Goal: Use online tool/utility: Utilize a website feature to perform a specific function

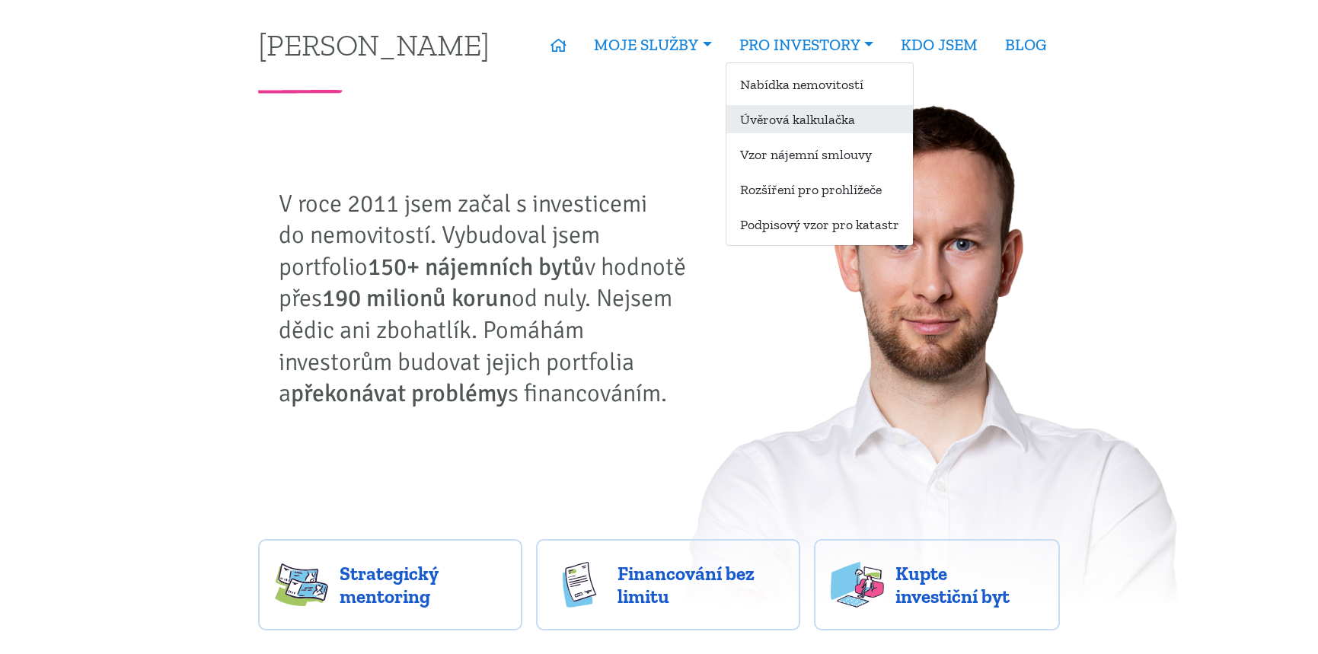
click at [792, 121] on link "Úvěrová kalkulačka" at bounding box center [819, 119] width 187 height 28
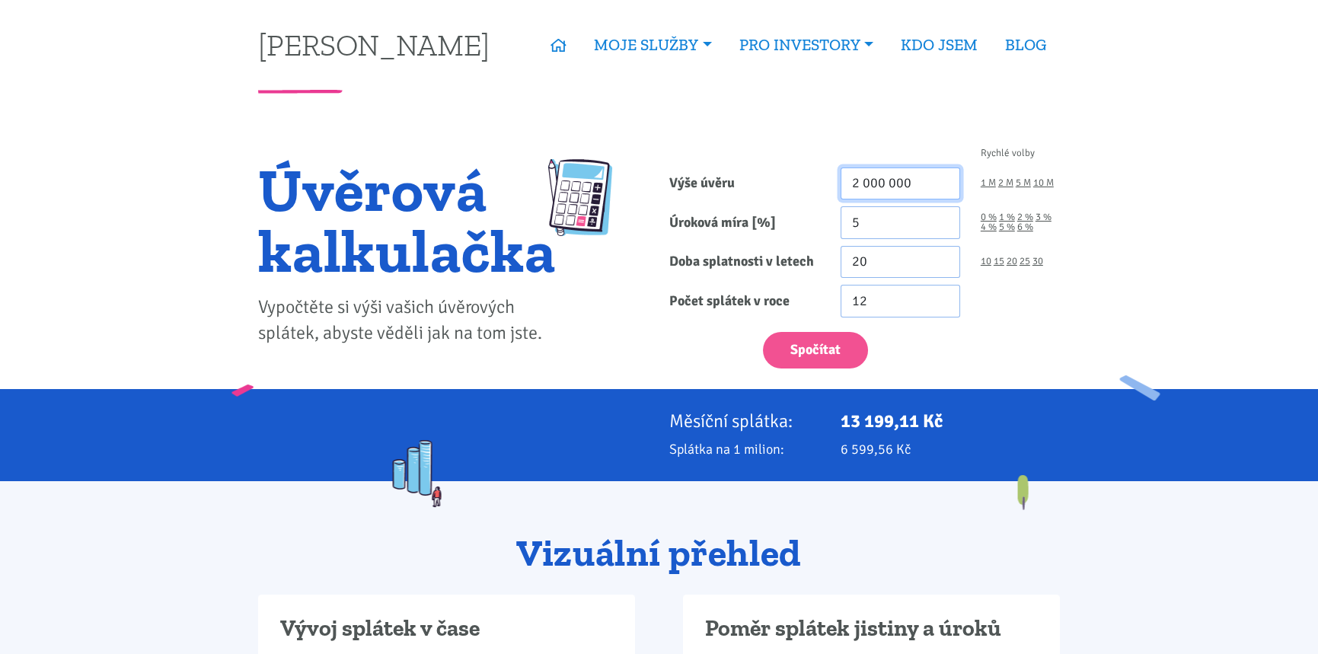
click at [939, 173] on input "2 000 000" at bounding box center [900, 183] width 120 height 33
drag, startPoint x: 869, startPoint y: 225, endPoint x: 728, endPoint y: 192, distance: 144.8
click at [729, 192] on form "Rychlé volby Výše úvěru 2 000 000 1 M 2 M 5 M 10 M Úroková míra [%] 5 0 % 1 % 20" at bounding box center [864, 258] width 391 height 220
type input "4.69"
drag, startPoint x: 866, startPoint y: 273, endPoint x: 693, endPoint y: 207, distance: 185.5
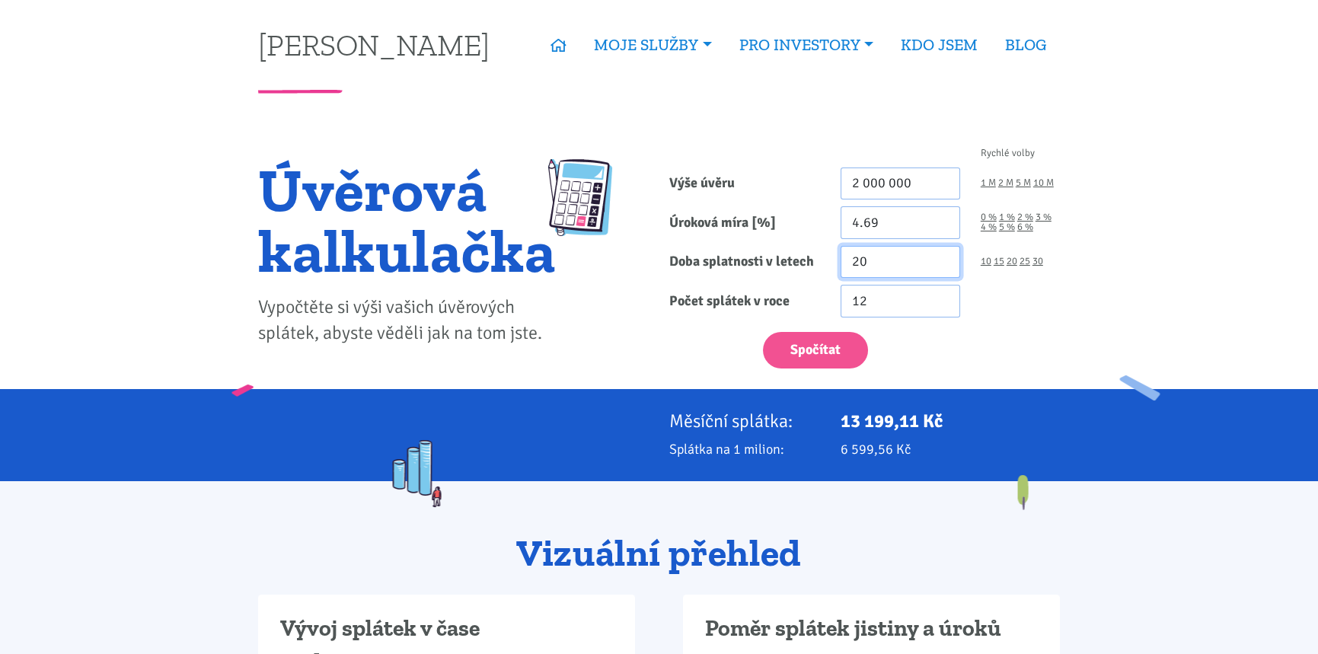
click at [683, 231] on form "Rychlé volby Výše úvěru 2 000 000 1 M 2 M 5 M 10 M Úroková míra [%] 4.69 0 % 1 %" at bounding box center [864, 258] width 391 height 220
type input "25"
click at [786, 345] on button "Spočítat" at bounding box center [815, 350] width 105 height 37
type input "2000000"
drag, startPoint x: 928, startPoint y: 174, endPoint x: -174, endPoint y: 104, distance: 1103.9
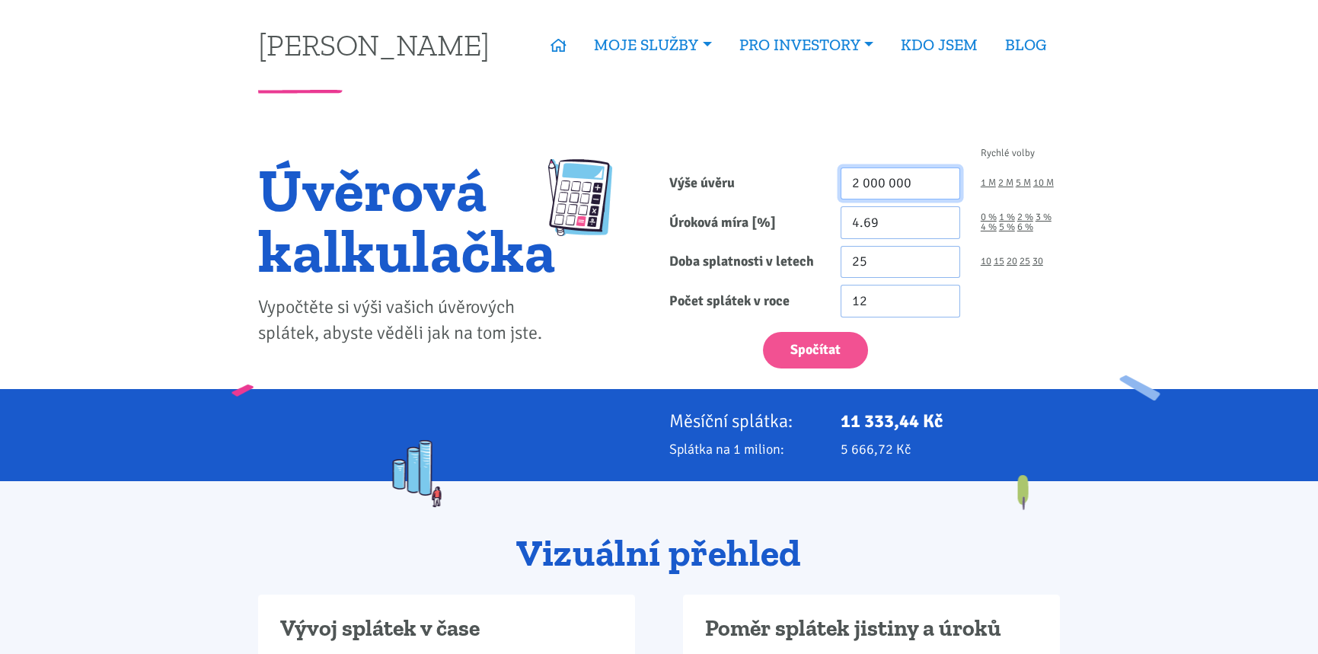
drag, startPoint x: 898, startPoint y: 188, endPoint x: 1042, endPoint y: 102, distance: 167.6
click at [898, 188] on input "1" at bounding box center [900, 183] width 120 height 33
click at [804, 339] on button "Spočítat" at bounding box center [815, 350] width 105 height 37
type input "1380000"
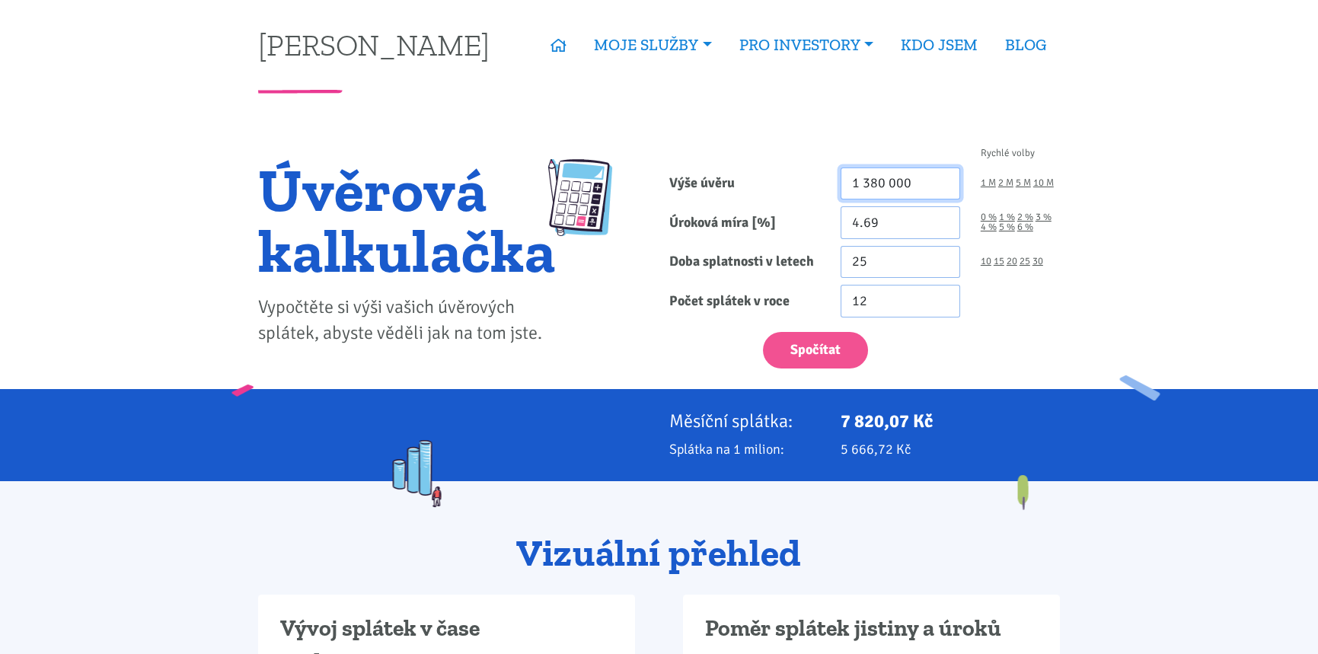
drag, startPoint x: 940, startPoint y: 182, endPoint x: 608, endPoint y: 124, distance: 337.7
click at [763, 332] on button "Spočítat" at bounding box center [815, 350] width 105 height 37
type input "2000000"
